Goal: Task Accomplishment & Management: Use online tool/utility

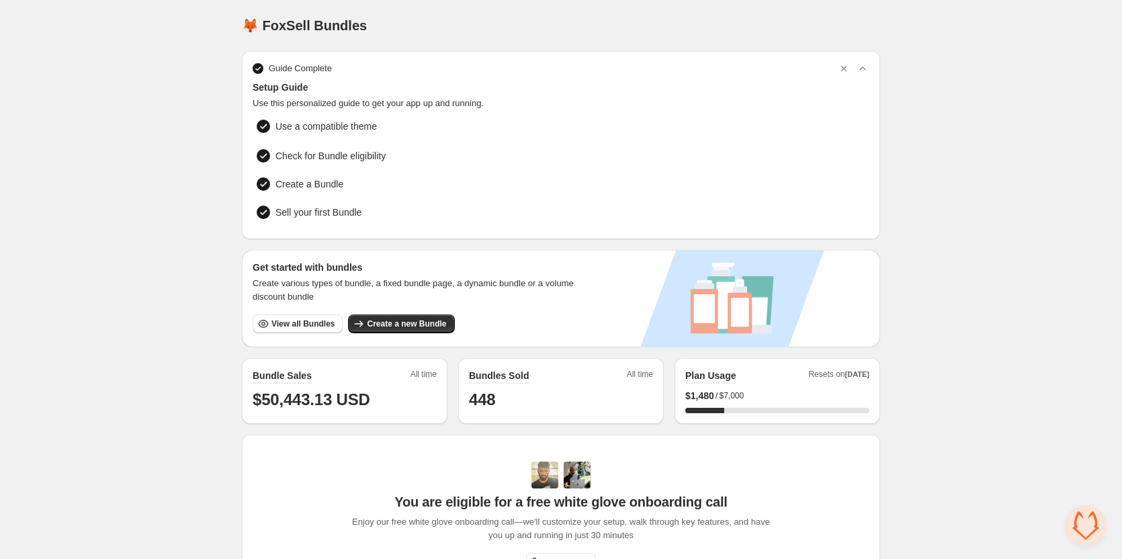
click at [294, 332] on div "Get started with bundles Create various types of bundle, a fixed bundle page, a…" at bounding box center [419, 298] width 355 height 97
click at [294, 328] on button "View all Bundles" at bounding box center [298, 323] width 90 height 19
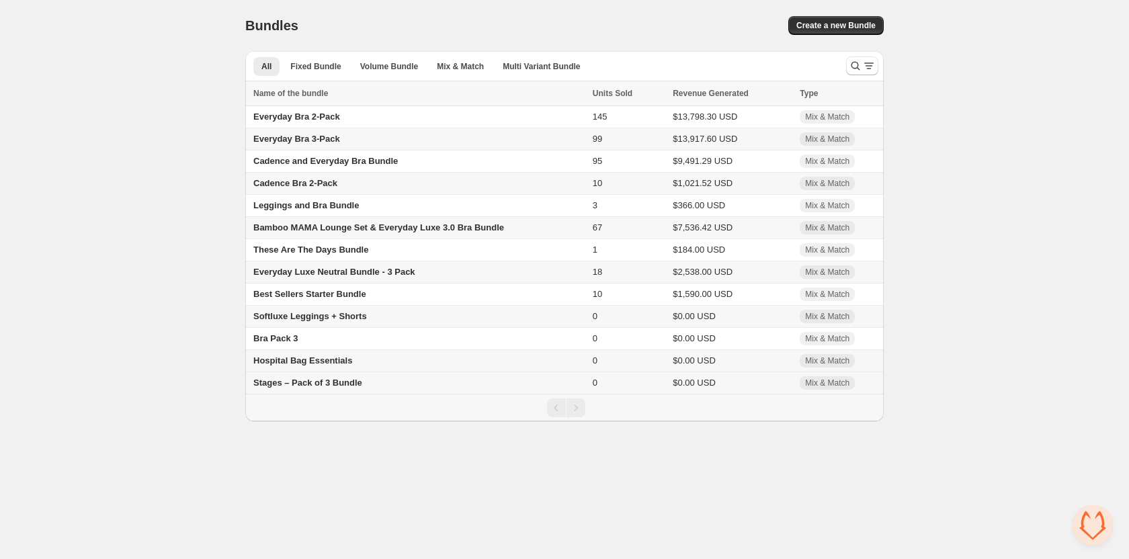
click at [283, 379] on span "Stages – Pack of 3 Bundle" at bounding box center [307, 383] width 109 height 10
